Goal: Task Accomplishment & Management: Manage account settings

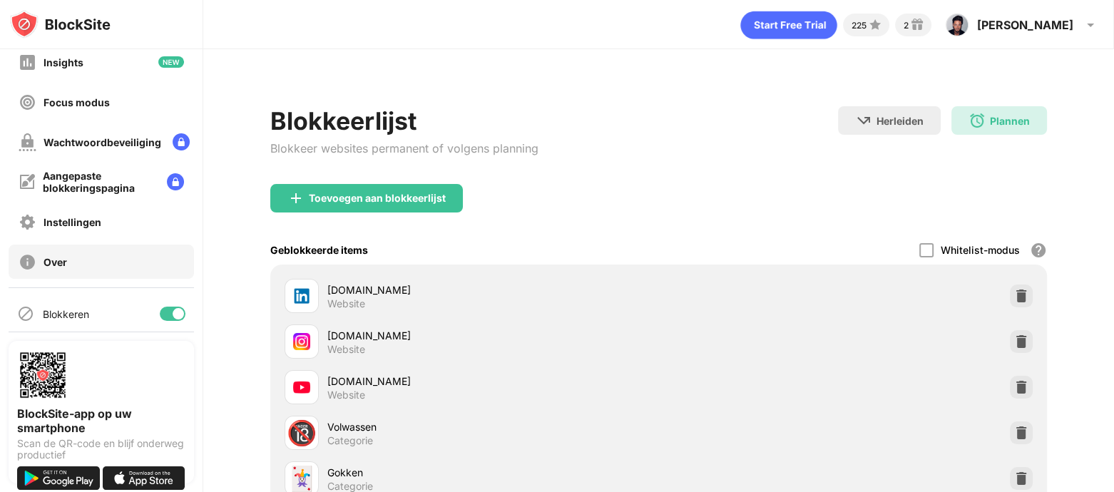
scroll to position [150, 0]
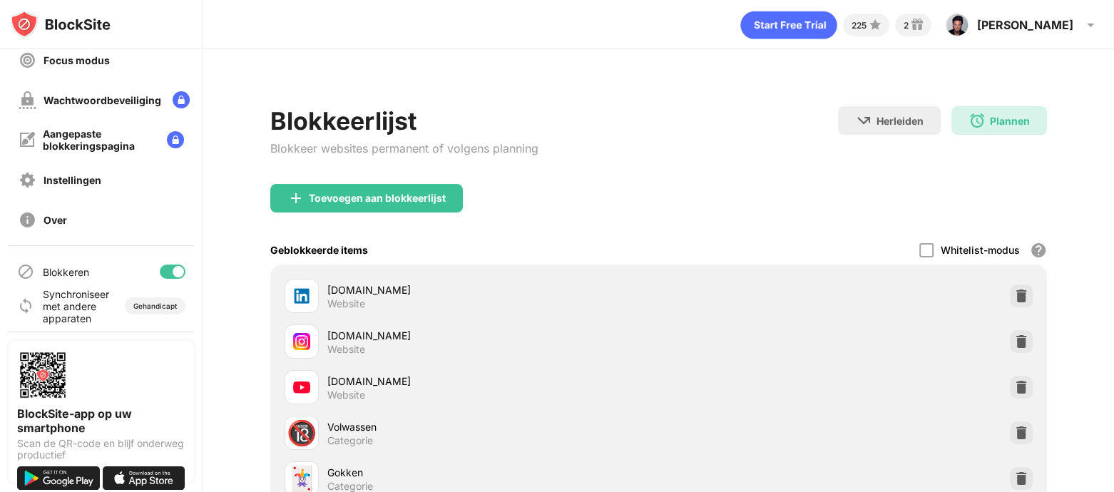
click at [160, 265] on div at bounding box center [173, 272] width 26 height 14
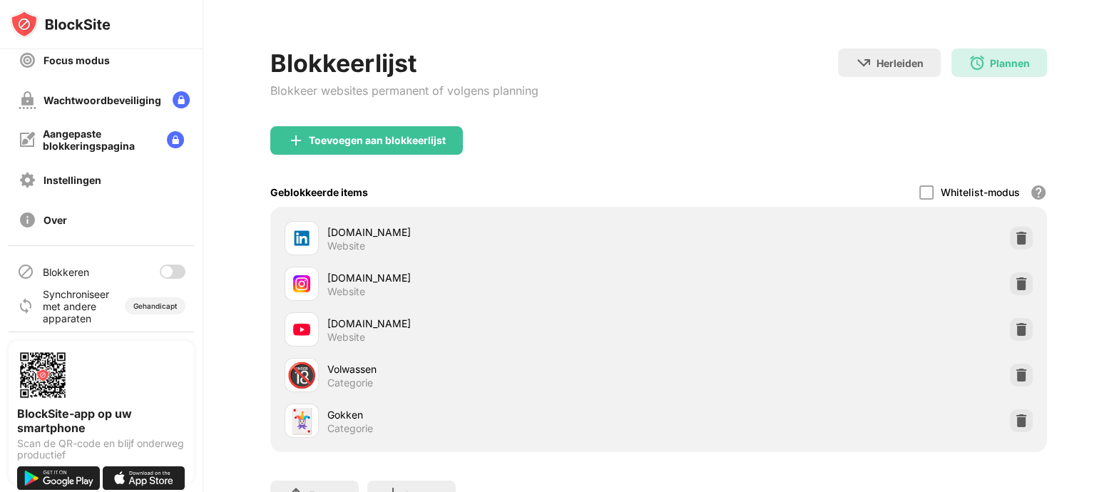
scroll to position [0, 0]
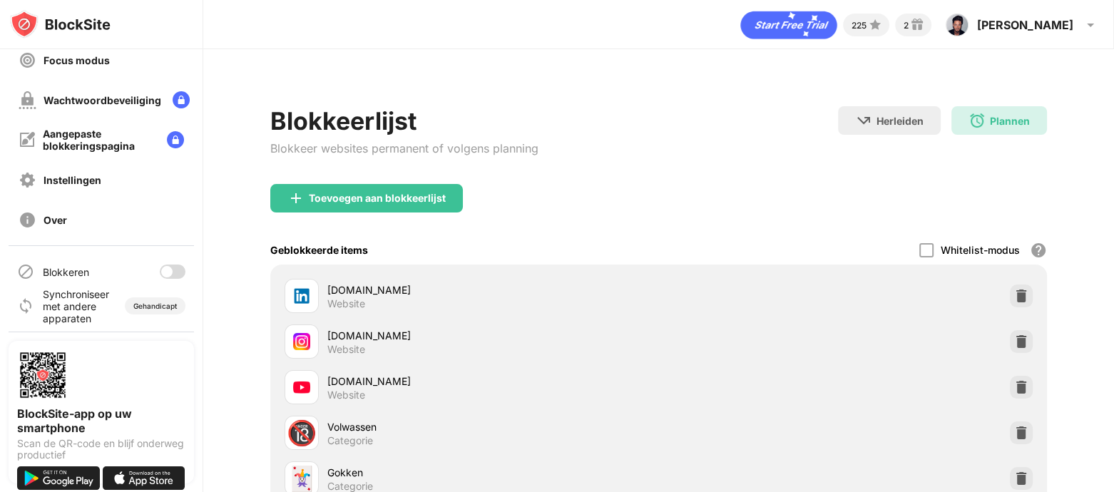
click at [161, 266] on div at bounding box center [166, 271] width 11 height 11
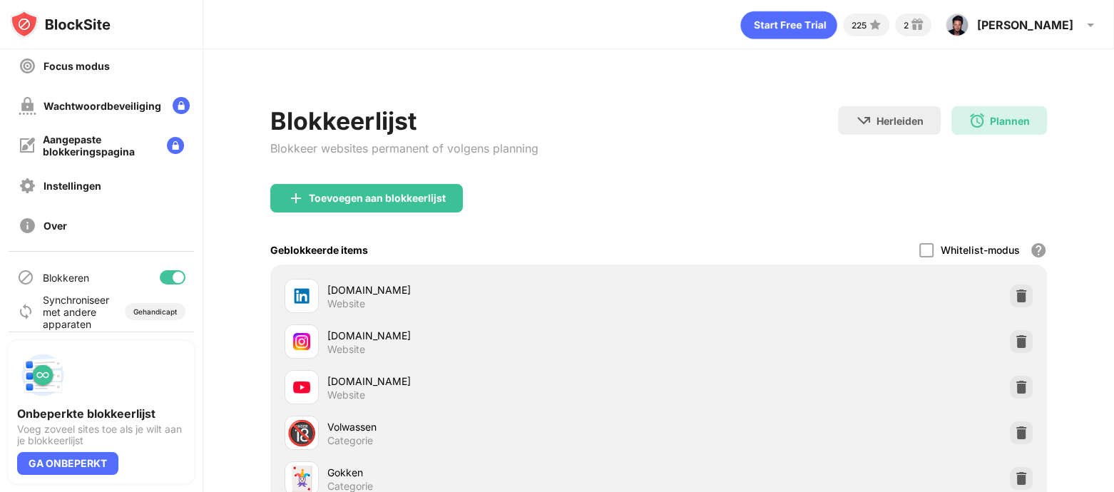
scroll to position [150, 0]
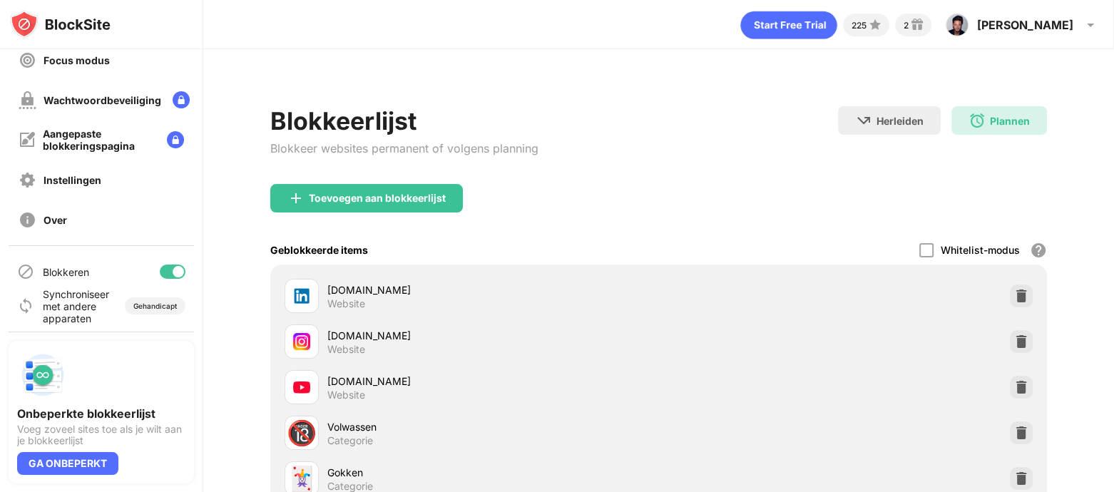
click at [152, 255] on div "Blokkeren" at bounding box center [101, 272] width 185 height 34
click at [173, 266] on div at bounding box center [178, 271] width 11 height 11
click at [161, 266] on div at bounding box center [166, 271] width 11 height 11
